Goal: Task Accomplishment & Management: Manage account settings

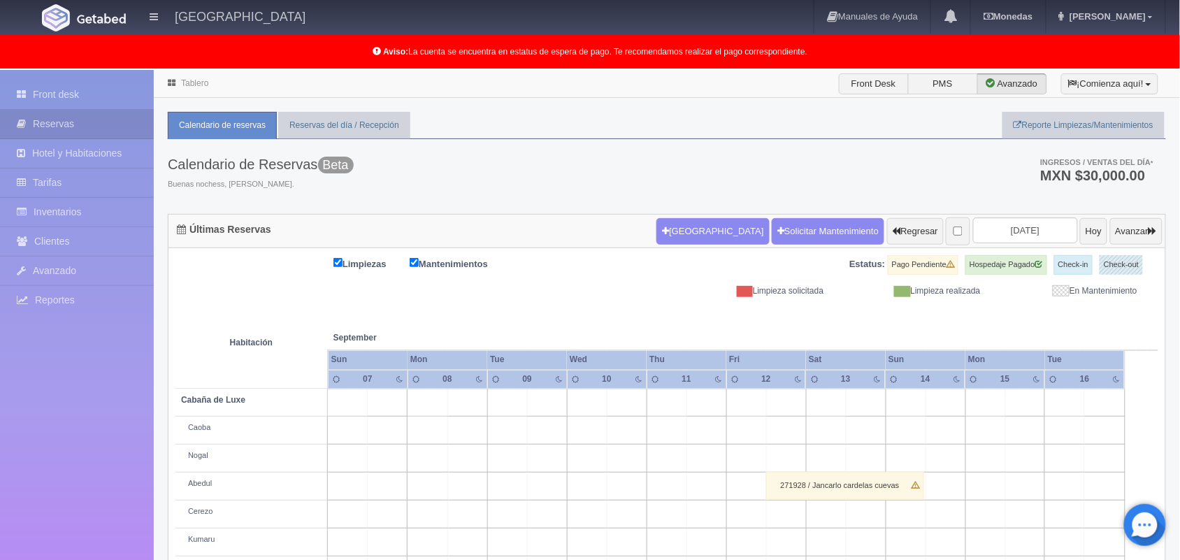
click at [196, 82] on link "Tablero" at bounding box center [194, 83] width 27 height 10
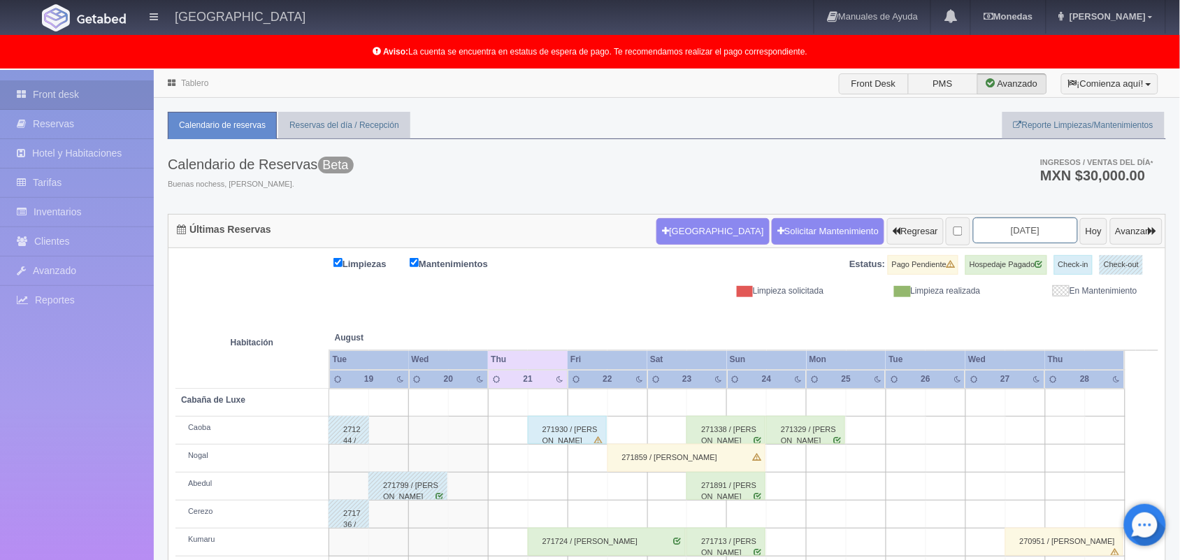
click at [1006, 233] on input "[DATE]" at bounding box center [1025, 230] width 105 height 26
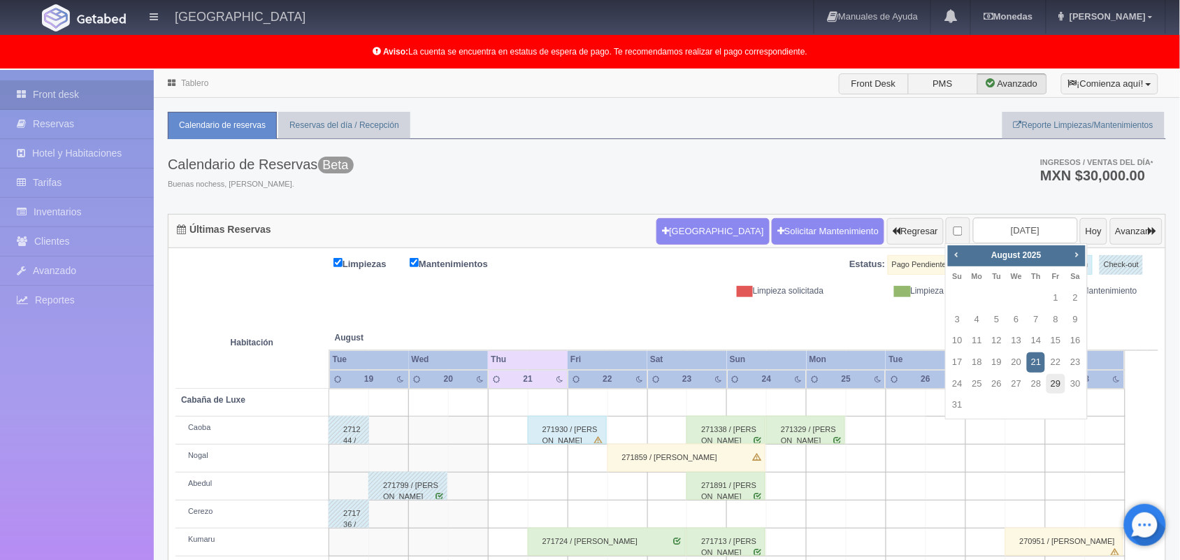
click at [1055, 385] on link "29" at bounding box center [1055, 384] width 18 height 20
type input "2025-08-29"
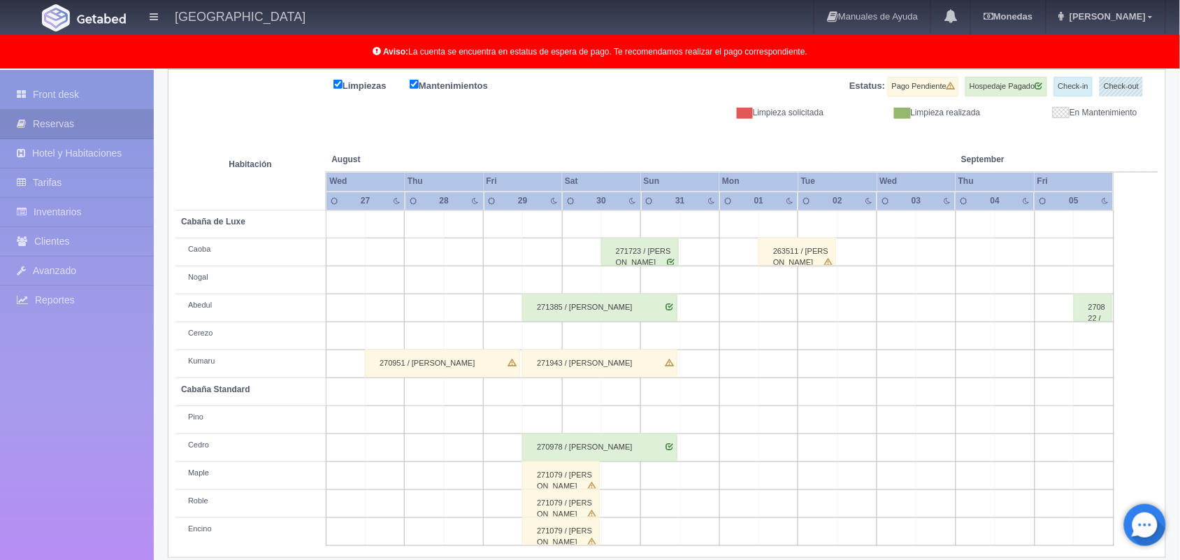
scroll to position [185, 0]
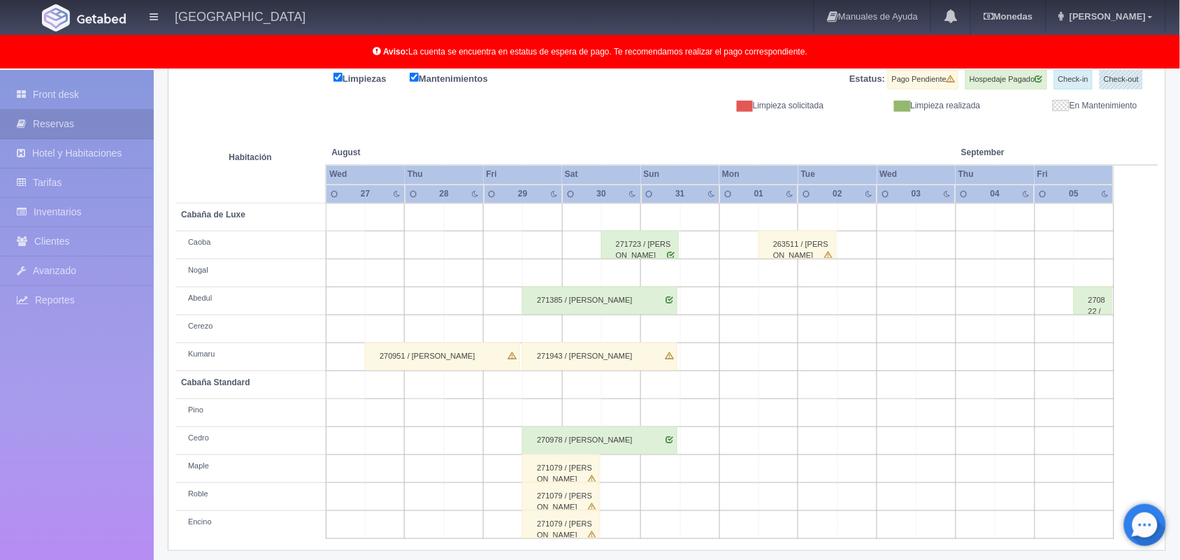
click at [599, 357] on div "271943 / Miriam Santiago" at bounding box center [599, 356] width 155 height 28
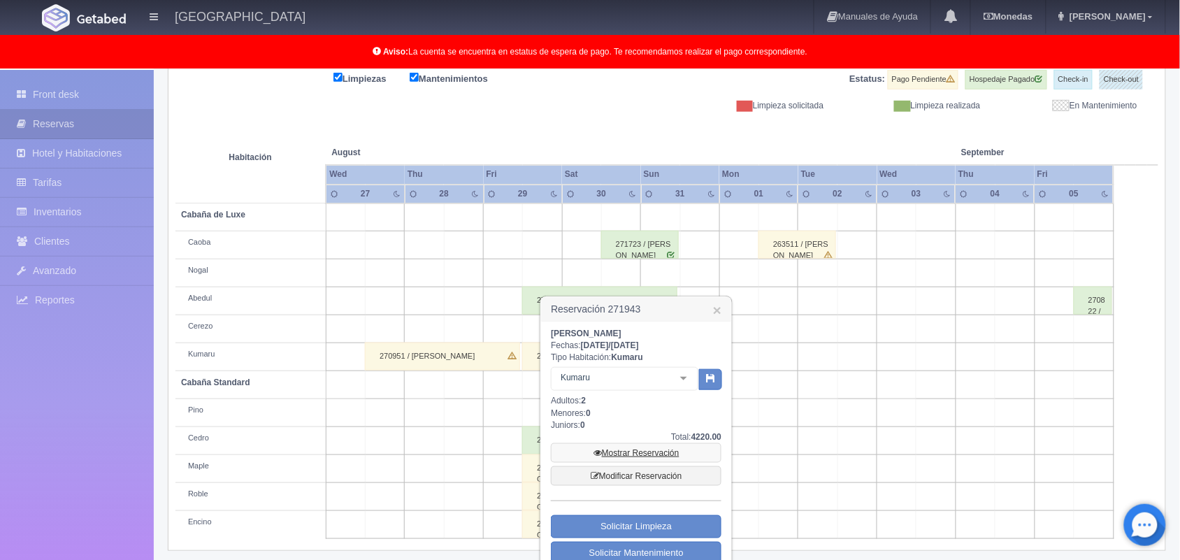
click at [627, 453] on link "Mostrar Reservación" at bounding box center [636, 453] width 171 height 20
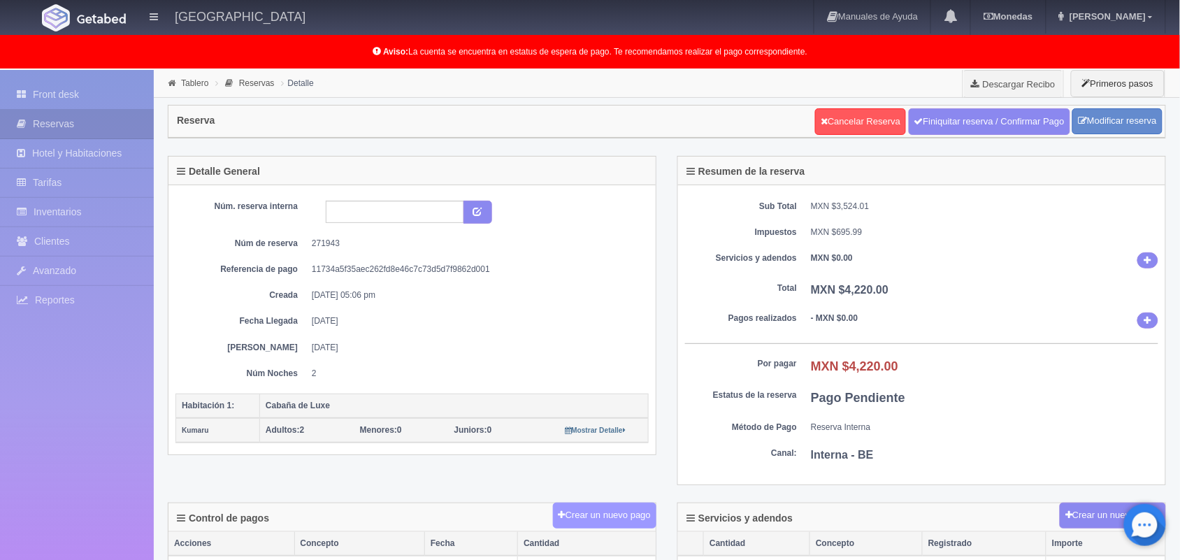
click at [586, 517] on button "Crear un nuevo pago" at bounding box center [604, 515] width 103 height 26
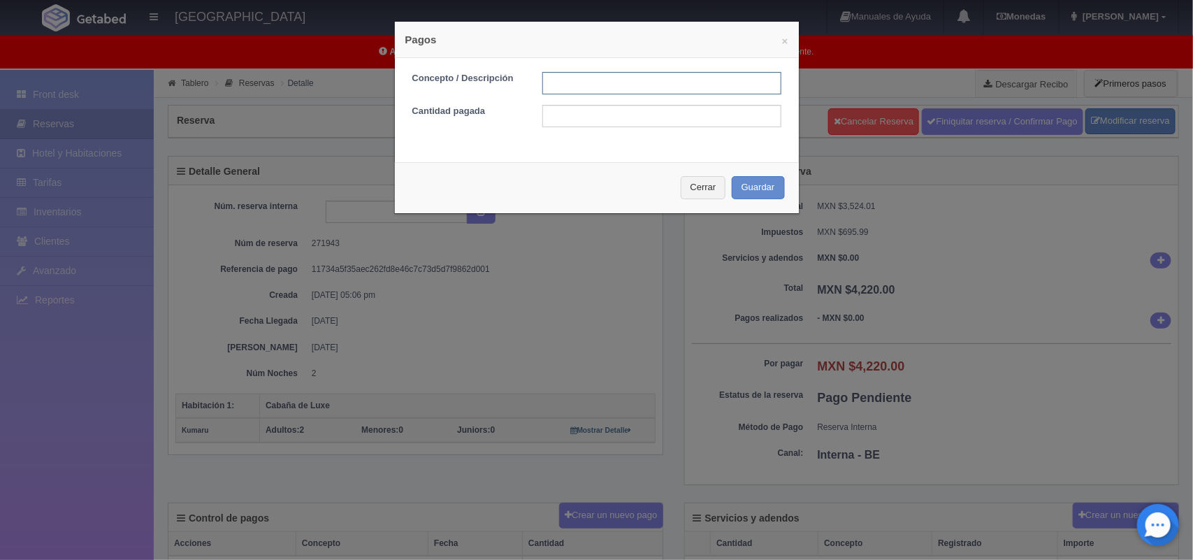
click at [591, 85] on input "text" at bounding box center [661, 83] width 239 height 22
type input "Pago transferencia [DATE]"
click at [631, 113] on input "text" at bounding box center [661, 116] width 239 height 22
type input "2110.00"
click at [739, 186] on button "Guardar" at bounding box center [758, 187] width 53 height 23
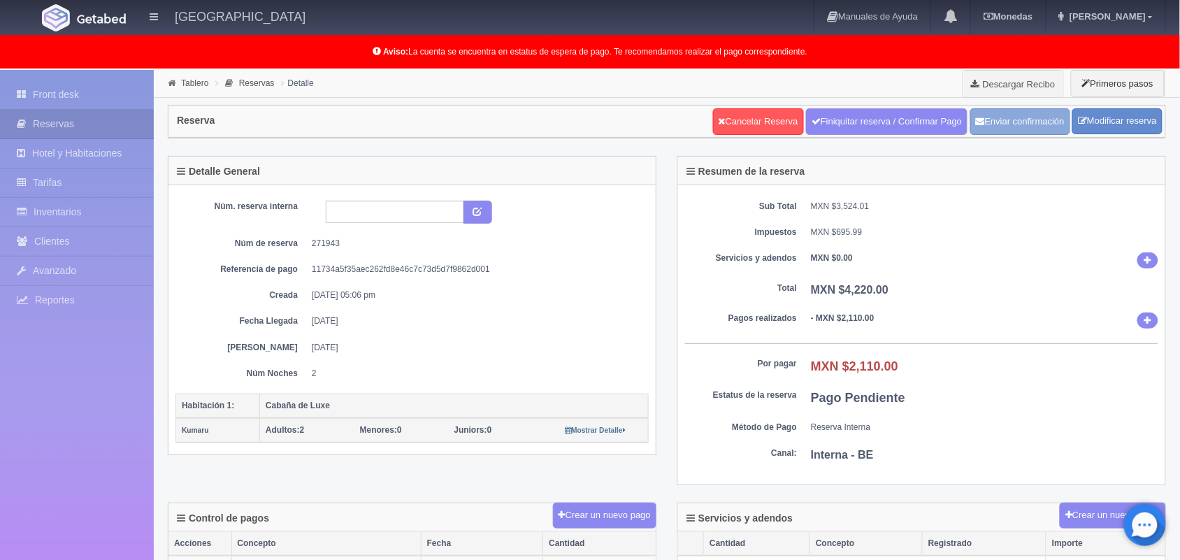
click at [1015, 124] on button "Enviar confirmación" at bounding box center [1020, 121] width 100 height 27
click at [1015, 120] on button "Enviar confirmación" at bounding box center [1020, 121] width 100 height 27
drag, startPoint x: 706, startPoint y: 178, endPoint x: 362, endPoint y: 115, distance: 350.2
click at [197, 86] on link "Tablero" at bounding box center [194, 83] width 27 height 10
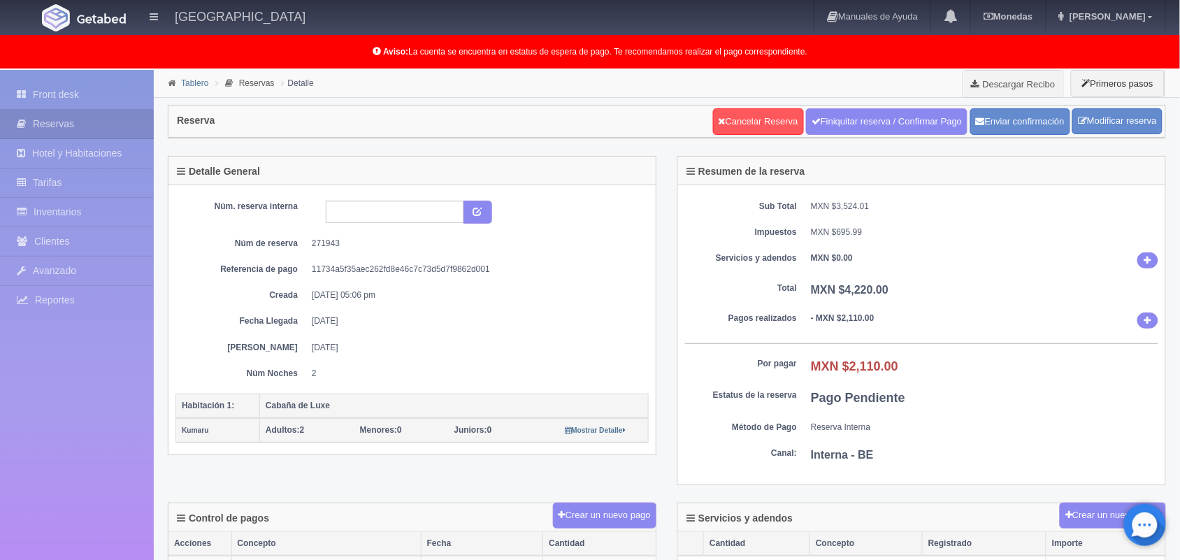
click at [197, 86] on link "Tablero" at bounding box center [194, 83] width 27 height 10
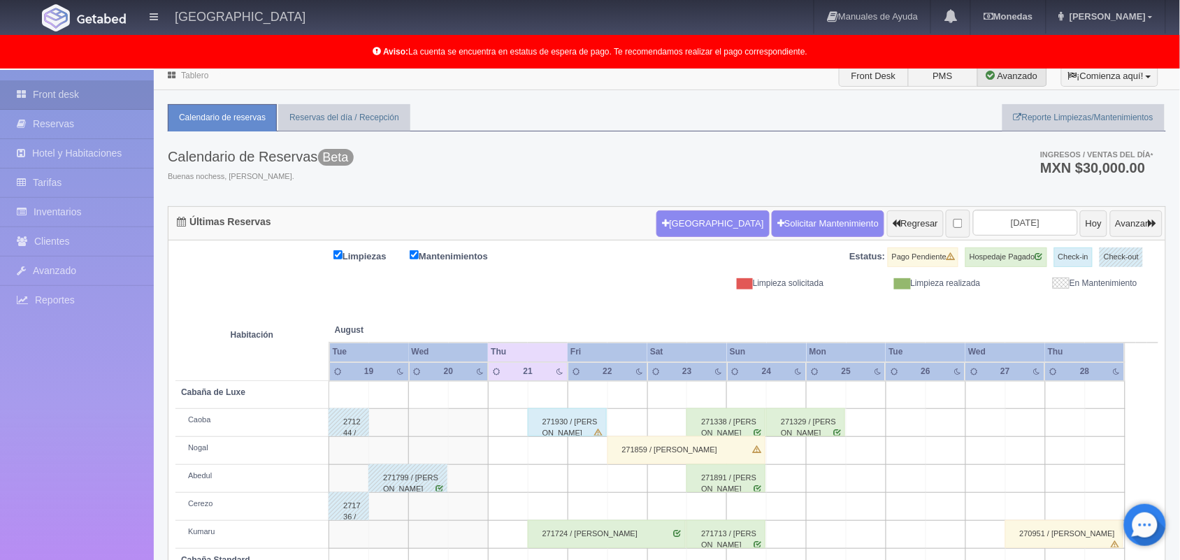
scroll to position [6, 0]
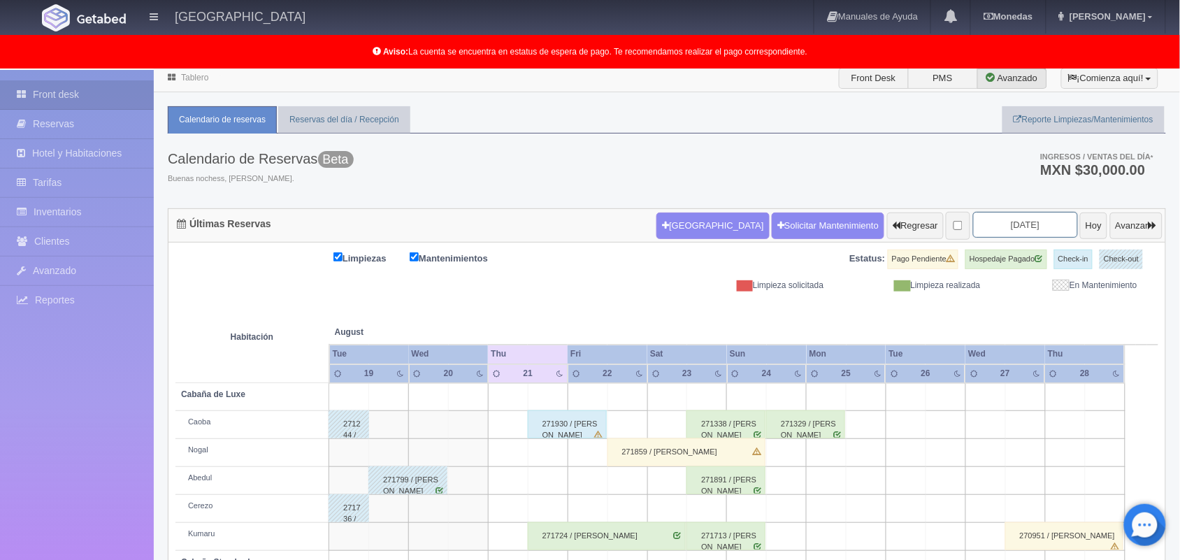
click at [1003, 232] on input "[DATE]" at bounding box center [1025, 225] width 105 height 26
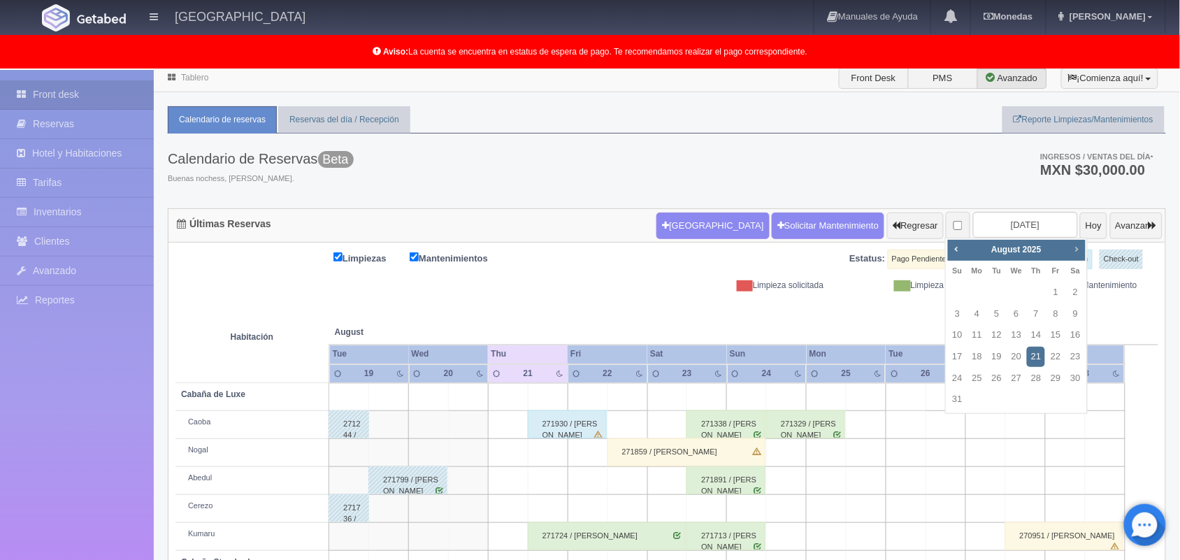
click at [1075, 245] on span "Next" at bounding box center [1076, 248] width 11 height 11
click at [1077, 331] on link "20" at bounding box center [1075, 335] width 18 height 20
type input "[DATE]"
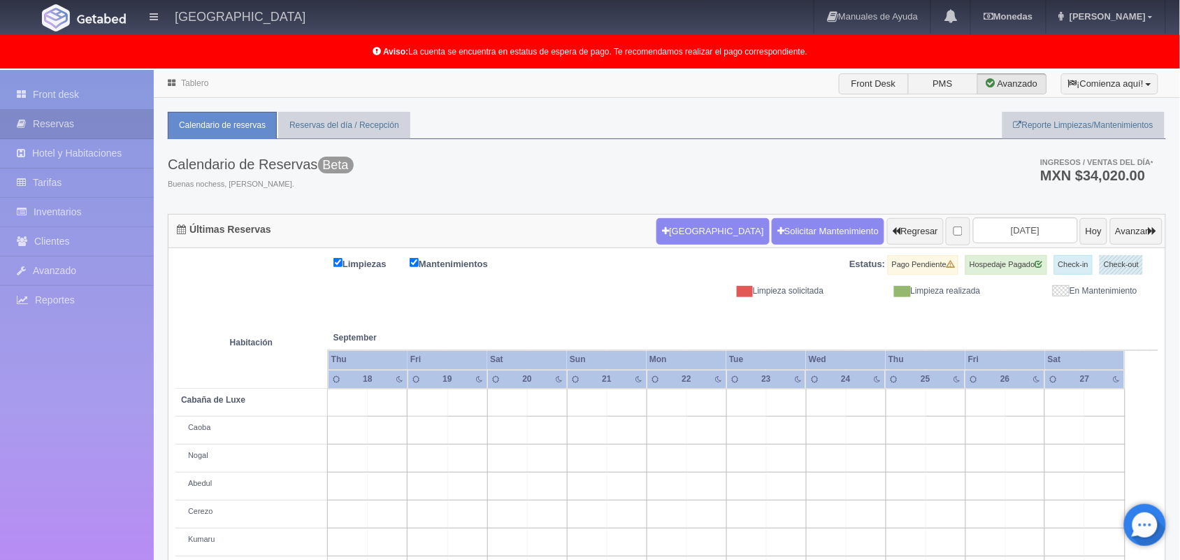
click at [189, 82] on link "Tablero" at bounding box center [194, 83] width 27 height 10
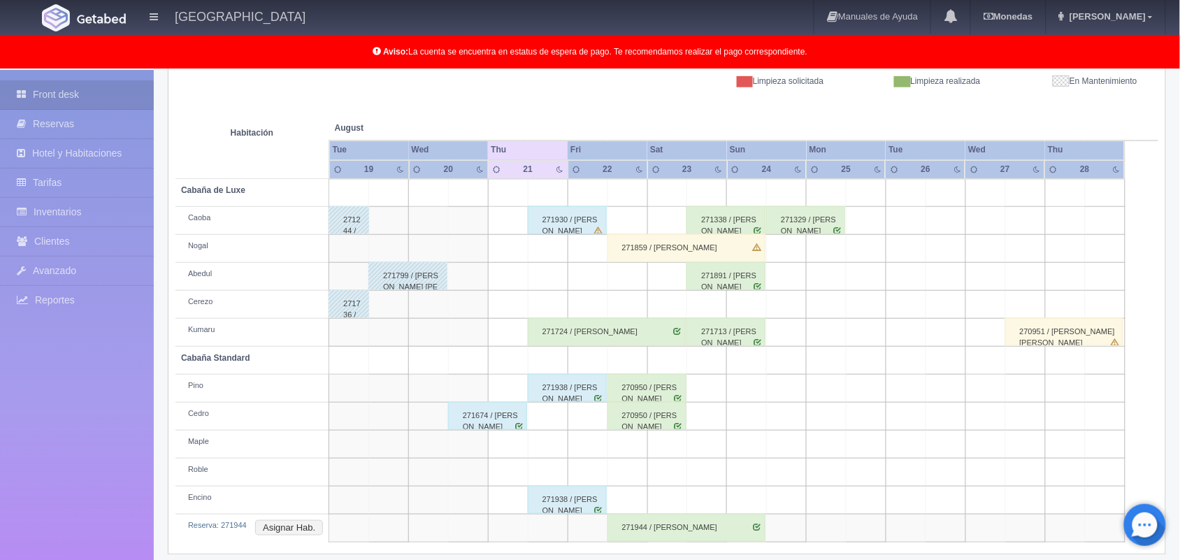
scroll to position [222, 0]
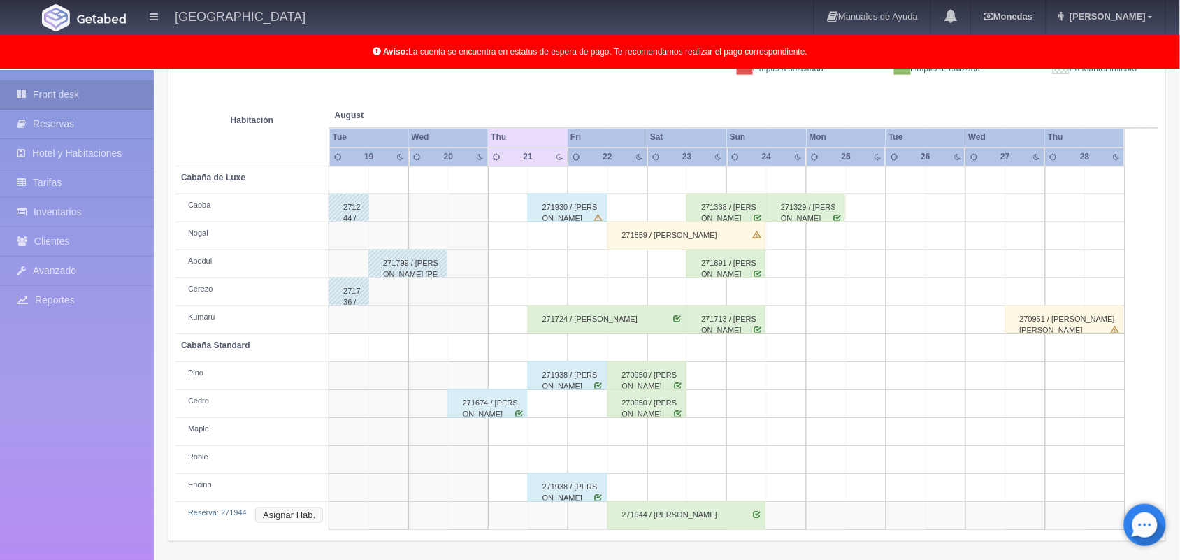
click at [284, 512] on button "Asignar Hab." at bounding box center [289, 514] width 68 height 15
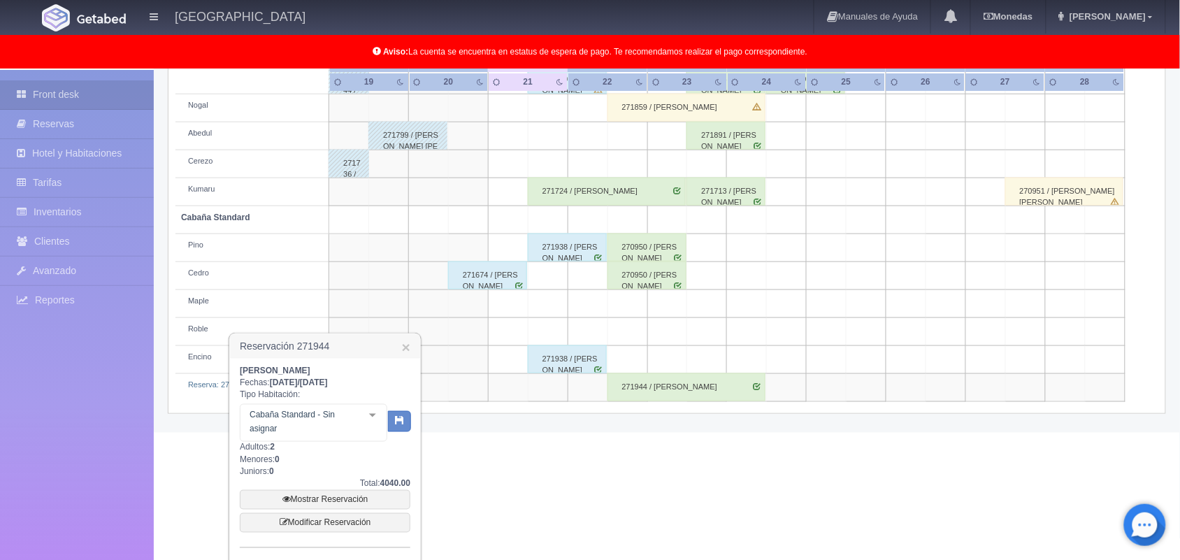
scroll to position [358, 0]
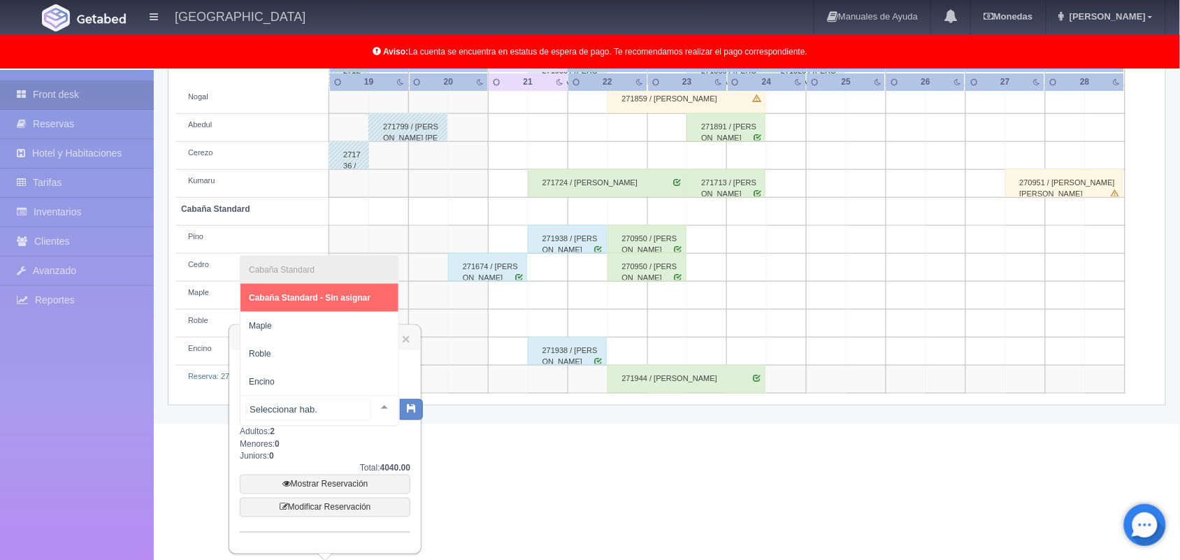
click at [370, 403] on div at bounding box center [384, 406] width 28 height 21
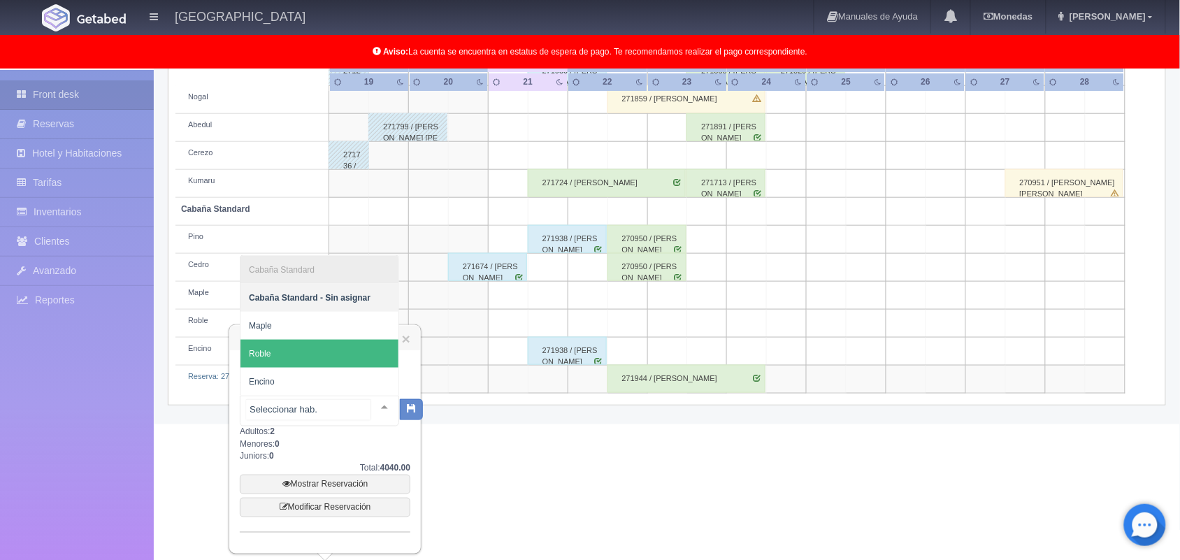
click at [329, 349] on span "Roble" at bounding box center [319, 354] width 158 height 28
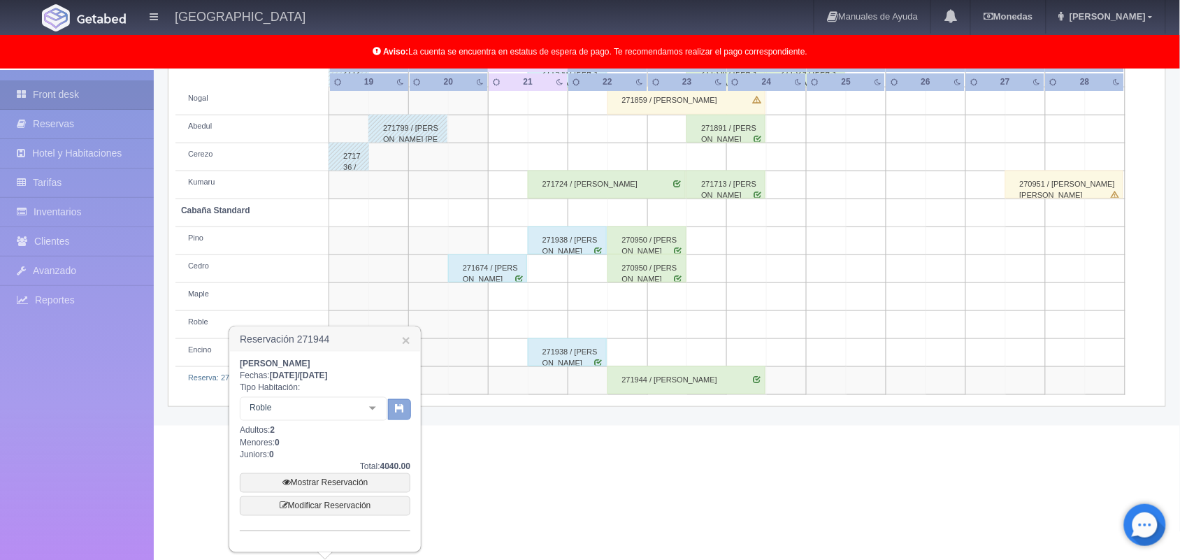
click at [395, 414] on button "button" at bounding box center [399, 409] width 23 height 21
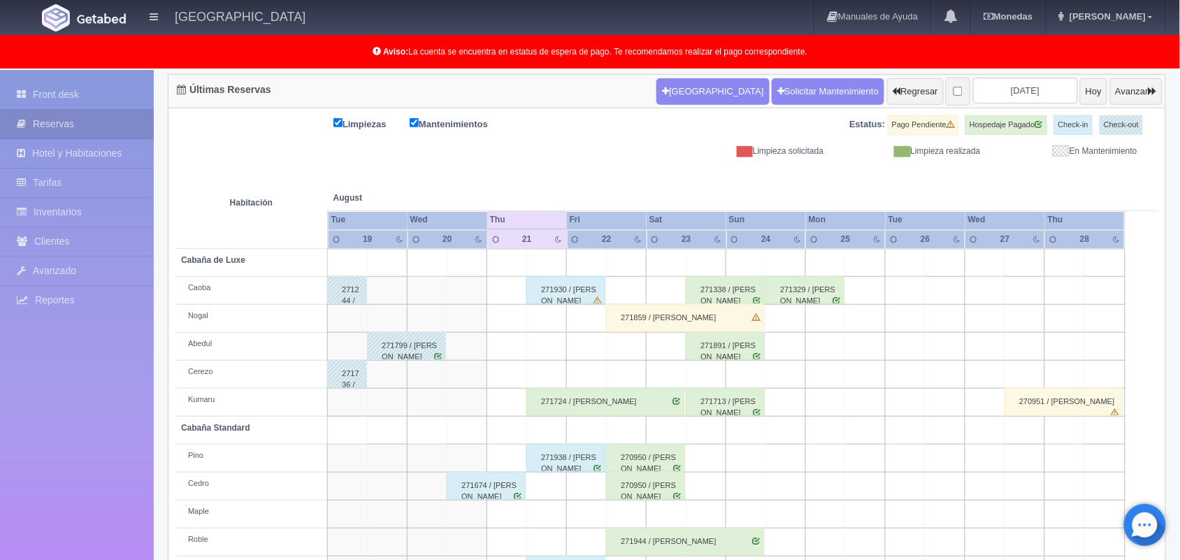
scroll to position [140, 0]
click at [999, 92] on input "[DATE]" at bounding box center [1025, 91] width 105 height 26
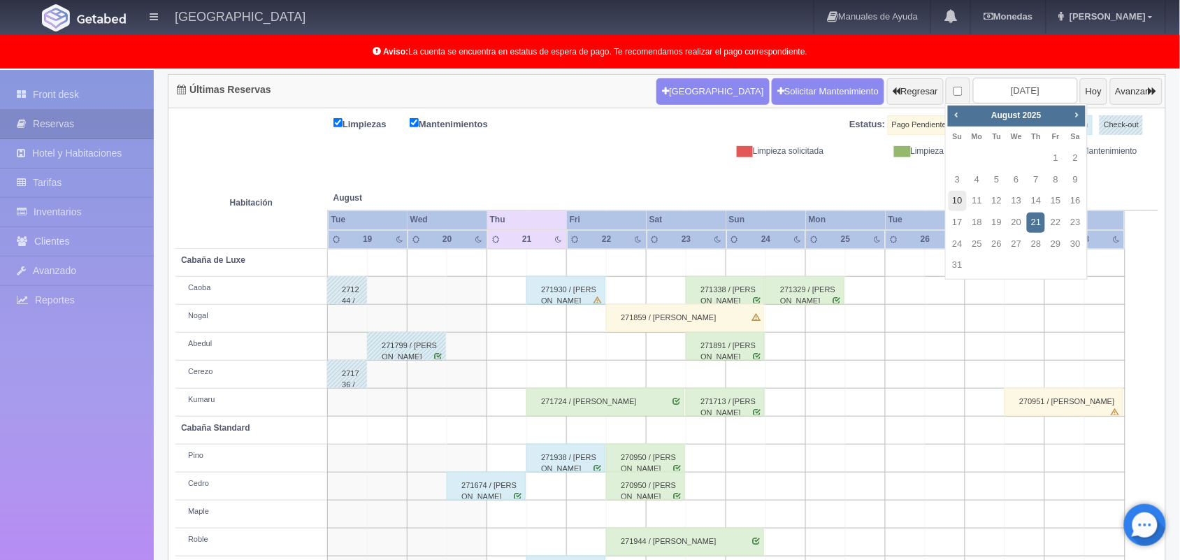
click at [957, 205] on link "10" at bounding box center [957, 201] width 18 height 20
type input "[DATE]"
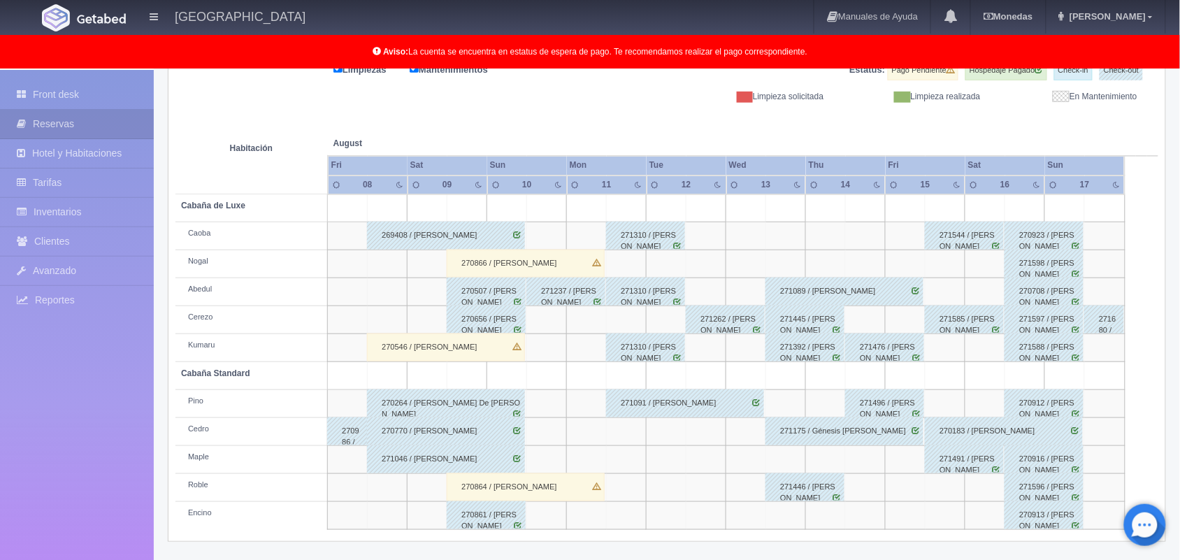
scroll to position [29, 0]
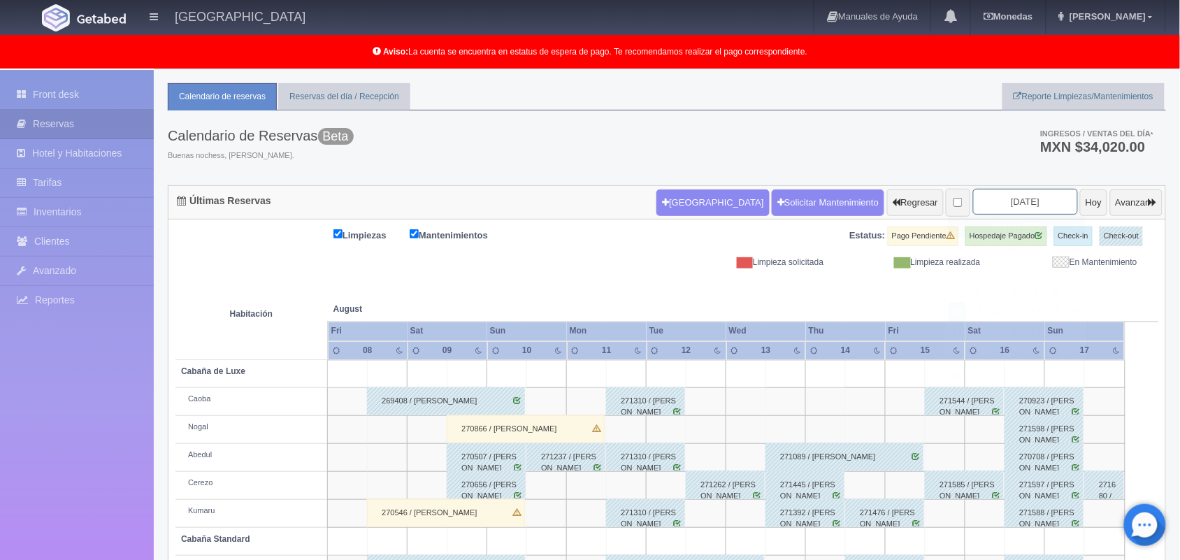
click at [1006, 203] on input "2025-08-10" at bounding box center [1025, 202] width 105 height 26
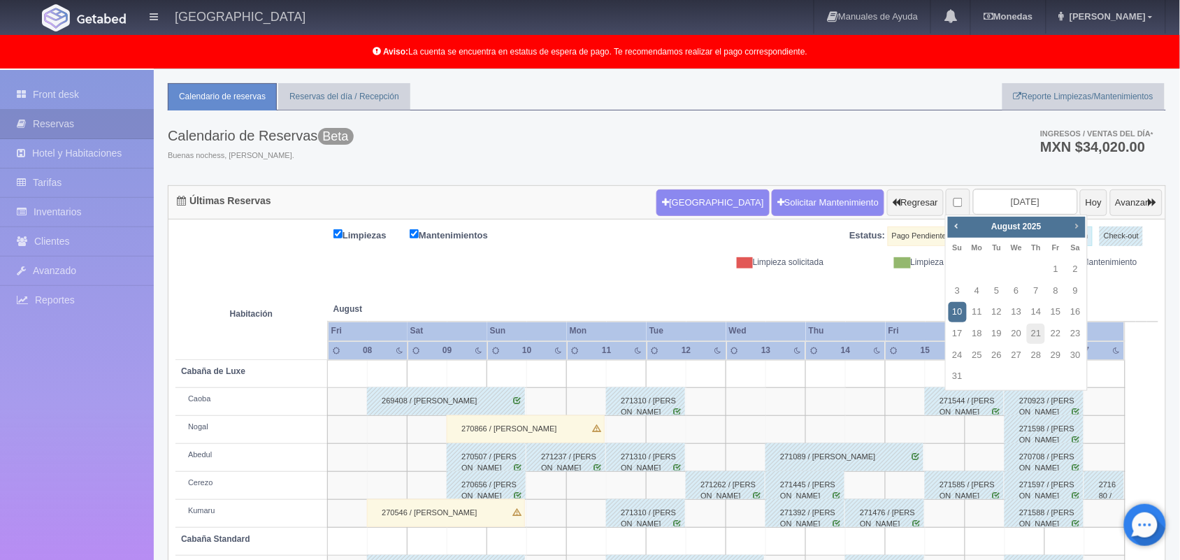
click at [1073, 227] on span "Next" at bounding box center [1076, 225] width 11 height 11
click at [1073, 228] on span "Next" at bounding box center [1076, 225] width 11 height 11
click at [1055, 293] on link "10" at bounding box center [1055, 291] width 18 height 20
type input "2025-10-10"
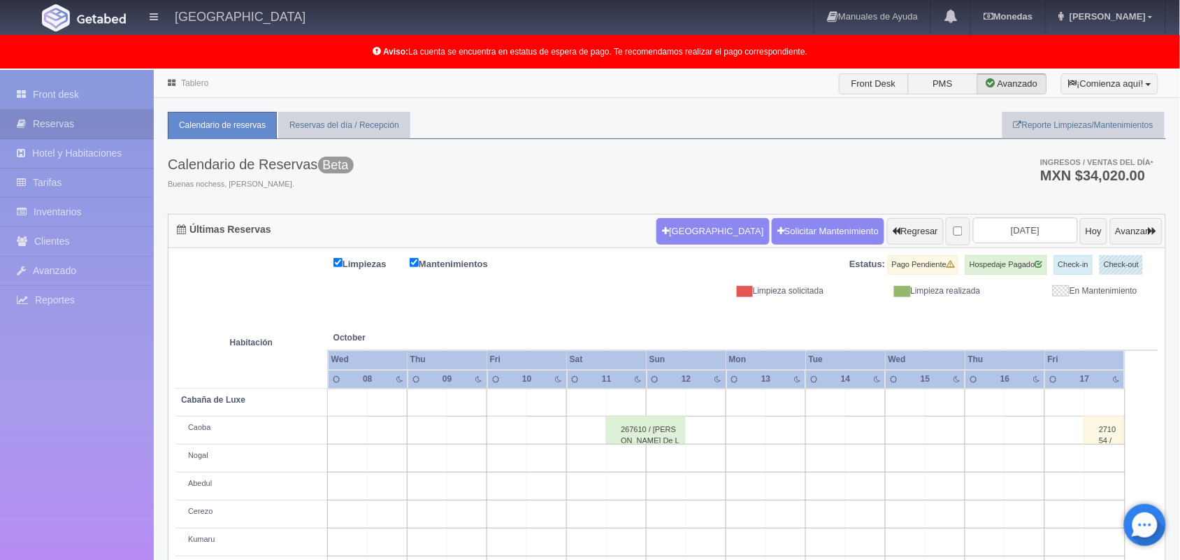
click at [185, 85] on link "Tablero" at bounding box center [194, 83] width 27 height 10
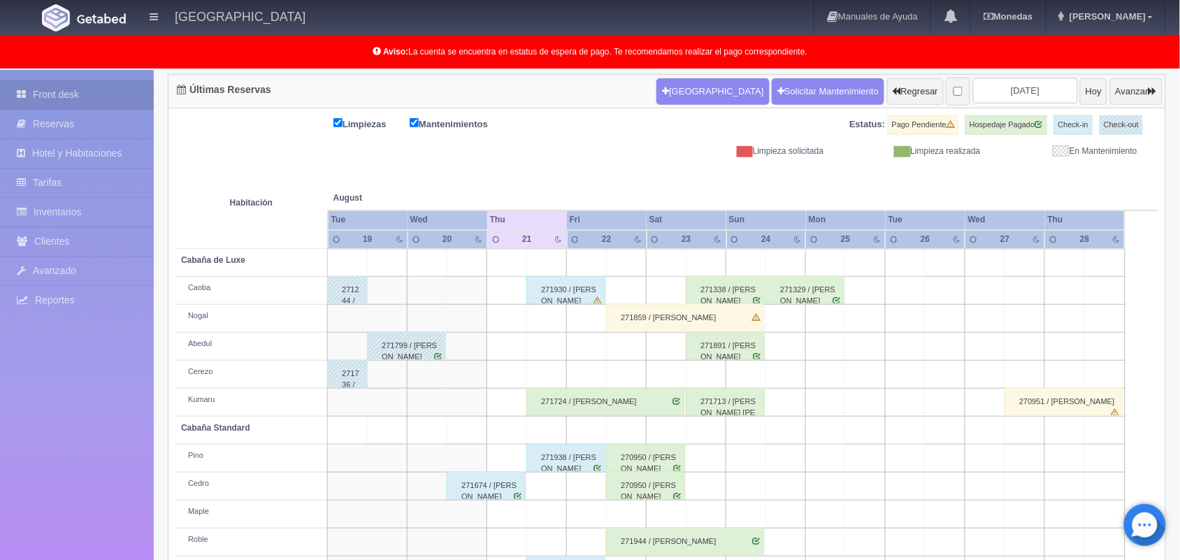
scroll to position [175, 0]
